Goal: Task Accomplishment & Management: Use online tool/utility

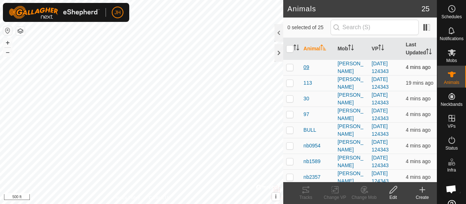
click at [308, 71] on span "09" at bounding box center [307, 67] width 6 height 8
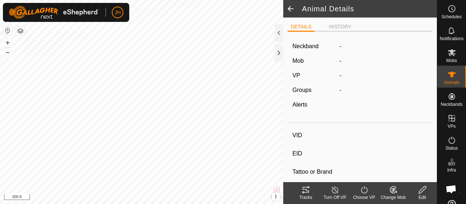
type input "09"
type input "-"
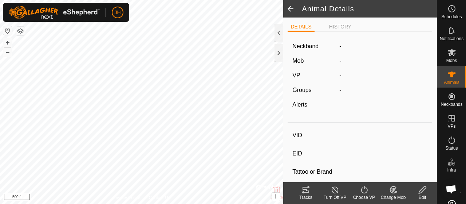
type input "0 kg"
type input "-"
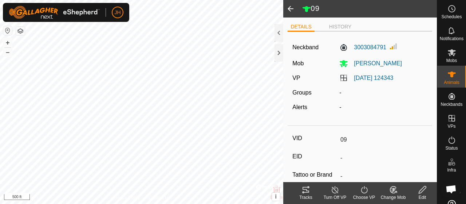
click at [291, 6] on span at bounding box center [290, 8] width 15 height 17
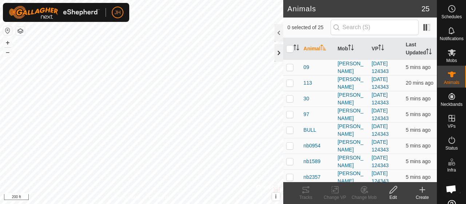
click at [276, 51] on div at bounding box center [279, 52] width 9 height 17
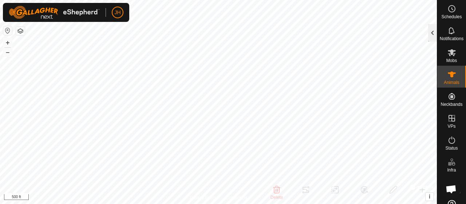
click at [433, 30] on div at bounding box center [432, 32] width 9 height 17
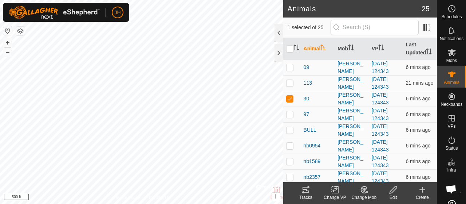
click at [307, 189] on icon at bounding box center [306, 189] width 9 height 9
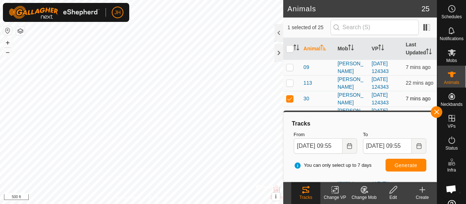
click at [291, 101] on p-checkbox at bounding box center [289, 98] width 7 height 6
checkbox input "false"
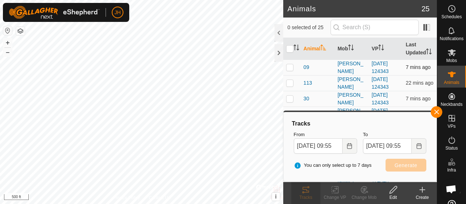
click at [290, 70] on p-checkbox at bounding box center [289, 67] width 7 height 6
checkbox input "true"
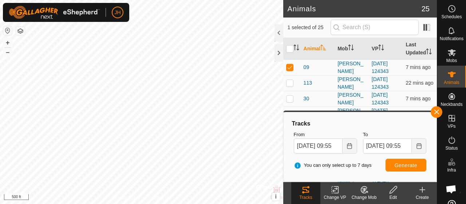
click at [303, 196] on div "Tracks" at bounding box center [305, 197] width 29 height 7
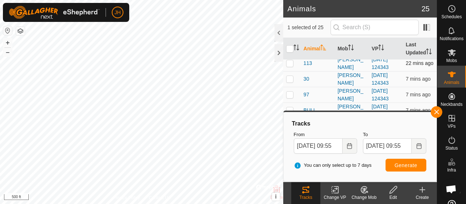
scroll to position [36, 0]
click at [292, 80] on p-checkbox at bounding box center [289, 78] width 7 height 6
checkbox input "true"
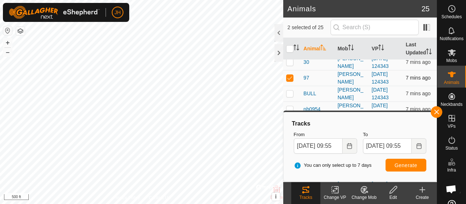
scroll to position [0, 0]
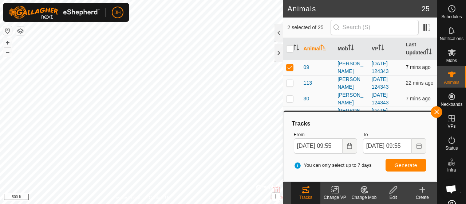
click at [288, 70] on p-checkbox at bounding box center [289, 67] width 7 height 6
checkbox input "false"
click at [404, 161] on button "Generate" at bounding box center [406, 164] width 41 height 13
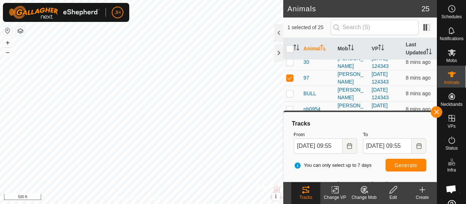
scroll to position [36, 0]
click at [208, 203] on html "JH Schedules Notifications Mobs Animals Neckbands VPs Status Infra Heatmap Help…" at bounding box center [233, 102] width 466 height 204
click at [289, 80] on p-checkbox at bounding box center [289, 78] width 7 height 6
checkbox input "false"
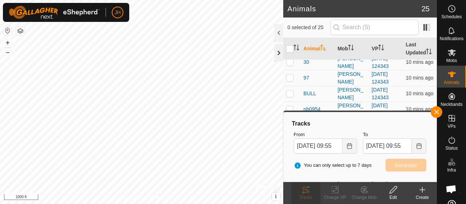
click at [276, 58] on div at bounding box center [279, 52] width 9 height 17
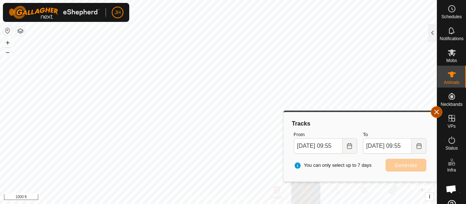
click at [434, 113] on button "button" at bounding box center [437, 112] width 12 height 12
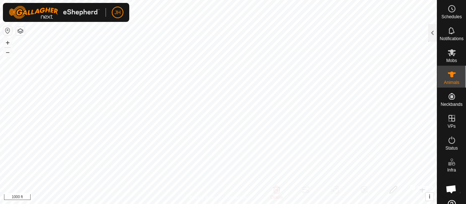
click at [237, 0] on html "JH Schedules Notifications Mobs Animals Neckbands VPs Status Infra Heatmap Help…" at bounding box center [233, 102] width 466 height 204
